Goal: Navigation & Orientation: Find specific page/section

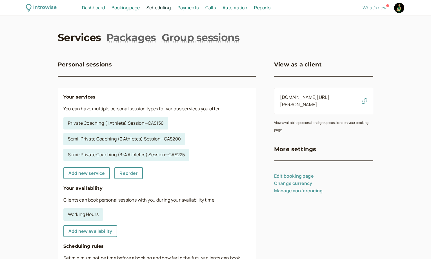
click at [129, 8] on span "Booking page" at bounding box center [126, 8] width 28 height 6
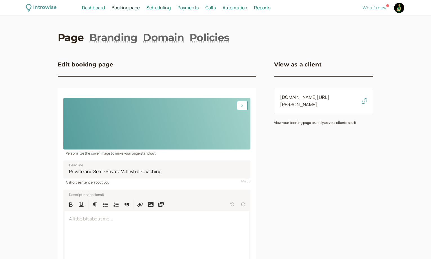
click at [157, 10] on span "Scheduling" at bounding box center [159, 8] width 24 height 6
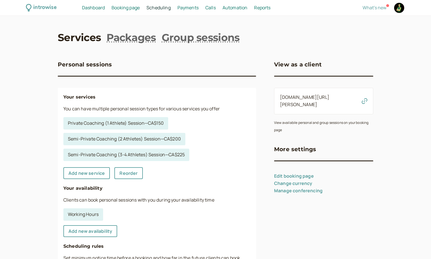
click at [90, 10] on span "Dashboard" at bounding box center [93, 8] width 23 height 6
